Goal: Information Seeking & Learning: Check status

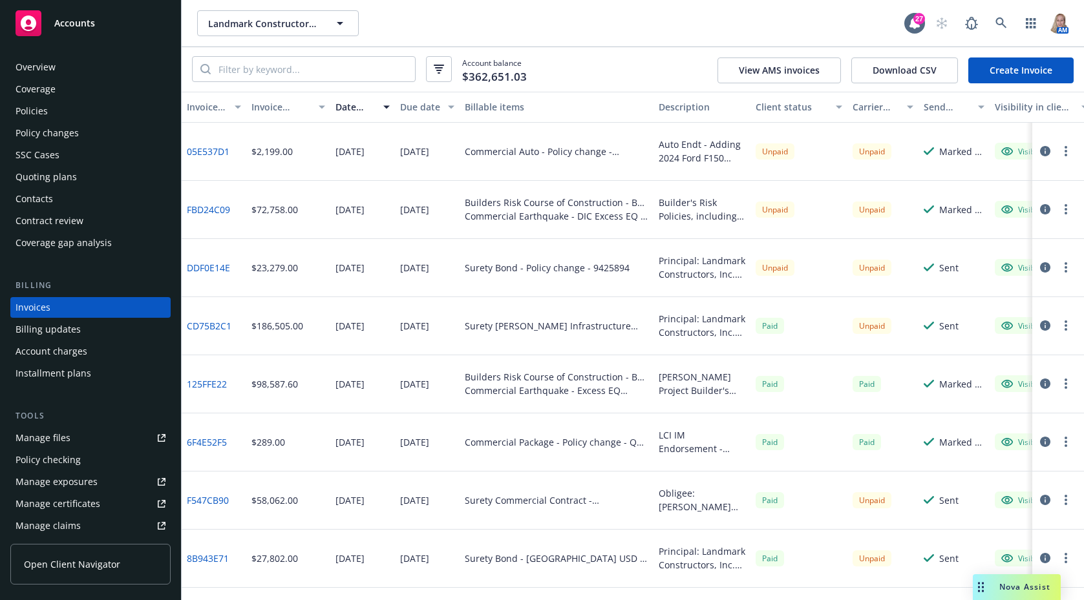
click at [1059, 211] on button "button" at bounding box center [1066, 210] width 16 height 16
click at [1040, 207] on icon "button" at bounding box center [1045, 209] width 10 height 10
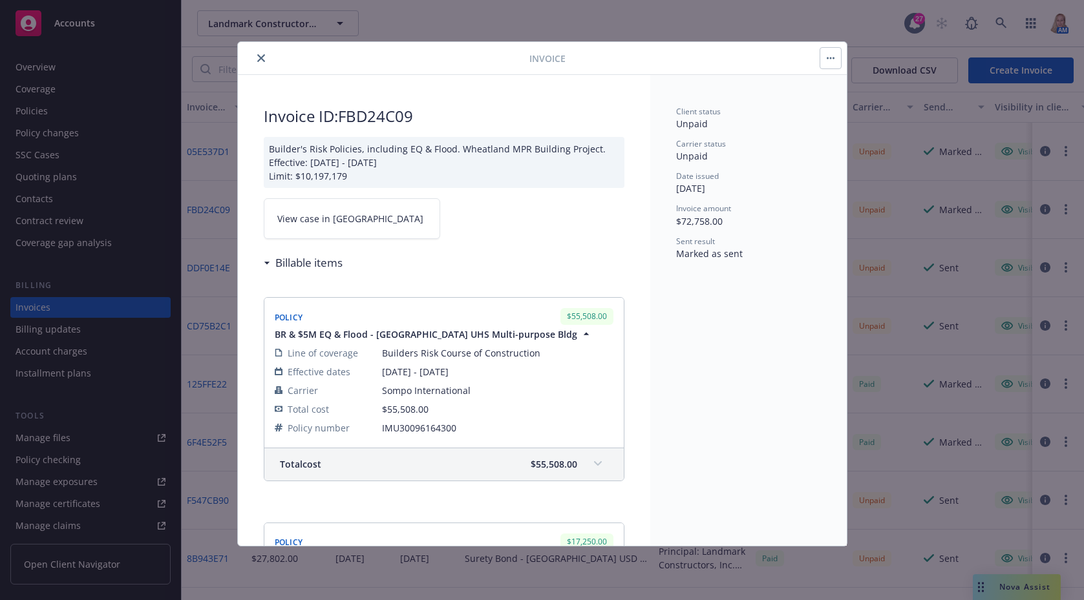
click at [318, 225] on span "View case in [GEOGRAPHIC_DATA]" at bounding box center [350, 219] width 146 height 14
click at [261, 55] on icon "close" at bounding box center [261, 58] width 8 height 8
